Goal: Obtain resource: Download file/media

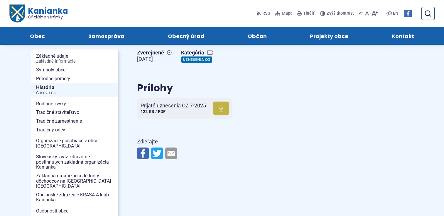
scroll to position [68, 0]
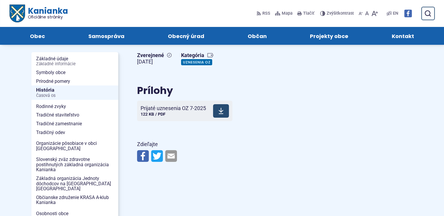
click at [221, 112] on use at bounding box center [220, 111] width 5 height 6
click at [198, 65] on link "Uznesenia OZ" at bounding box center [196, 62] width 31 height 6
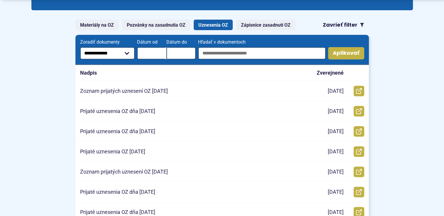
scroll to position [113, 0]
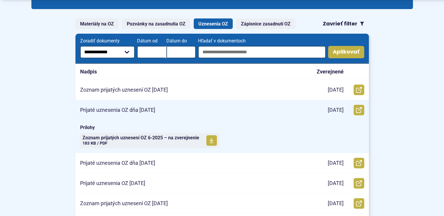
click at [150, 110] on p "Prijaté uznesenia OZ dňa 11.06.2025" at bounding box center [117, 110] width 75 height 7
click at [213, 138] on span at bounding box center [211, 140] width 11 height 11
